Goal: Task Accomplishment & Management: Manage account settings

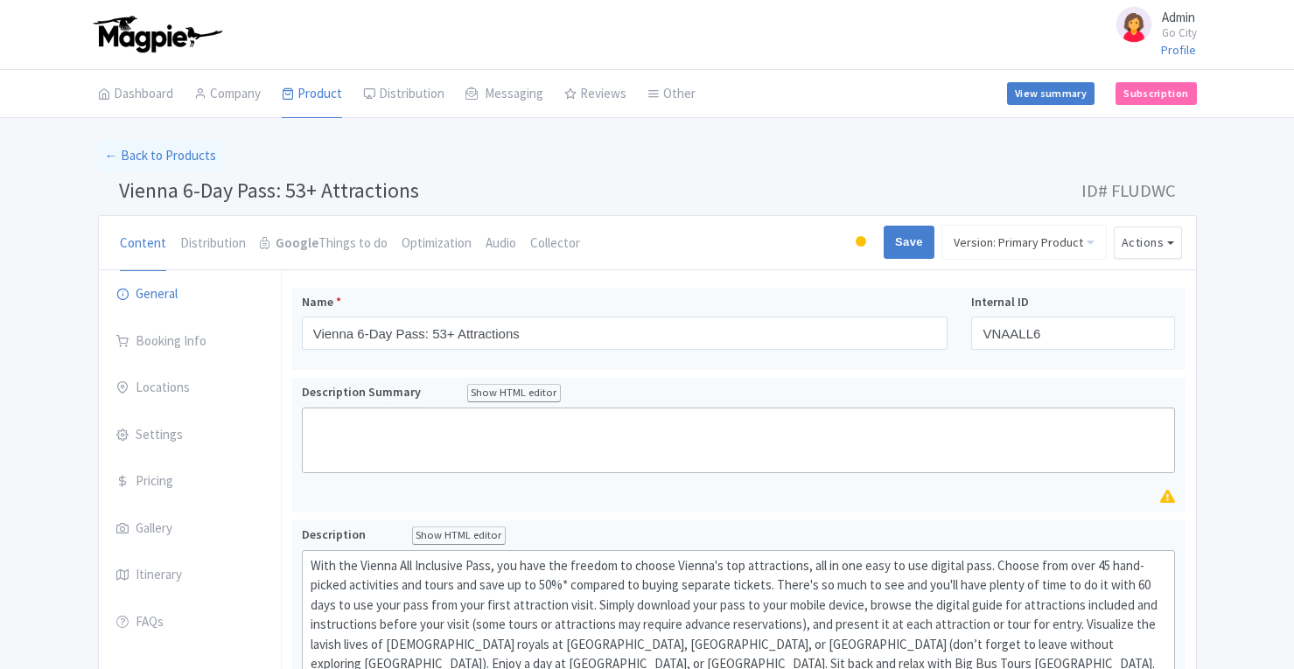
scroll to position [562, 0]
